Goal: Information Seeking & Learning: Find specific fact

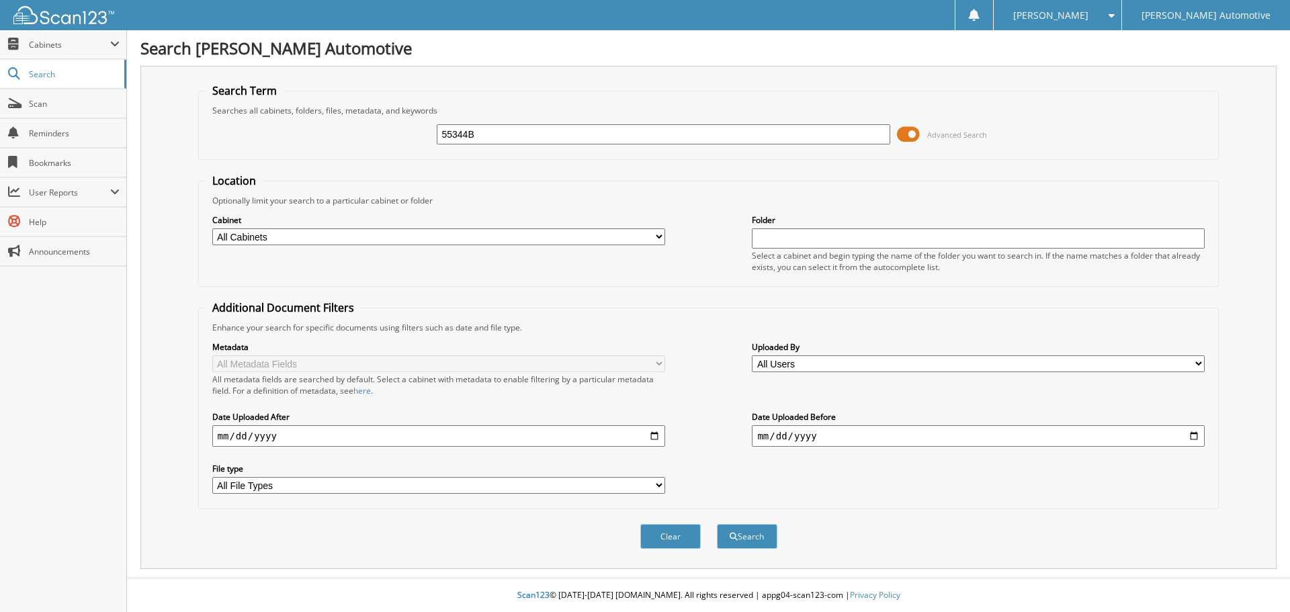
type input "55344B"
click at [717, 524] on button "Search" at bounding box center [747, 536] width 60 height 25
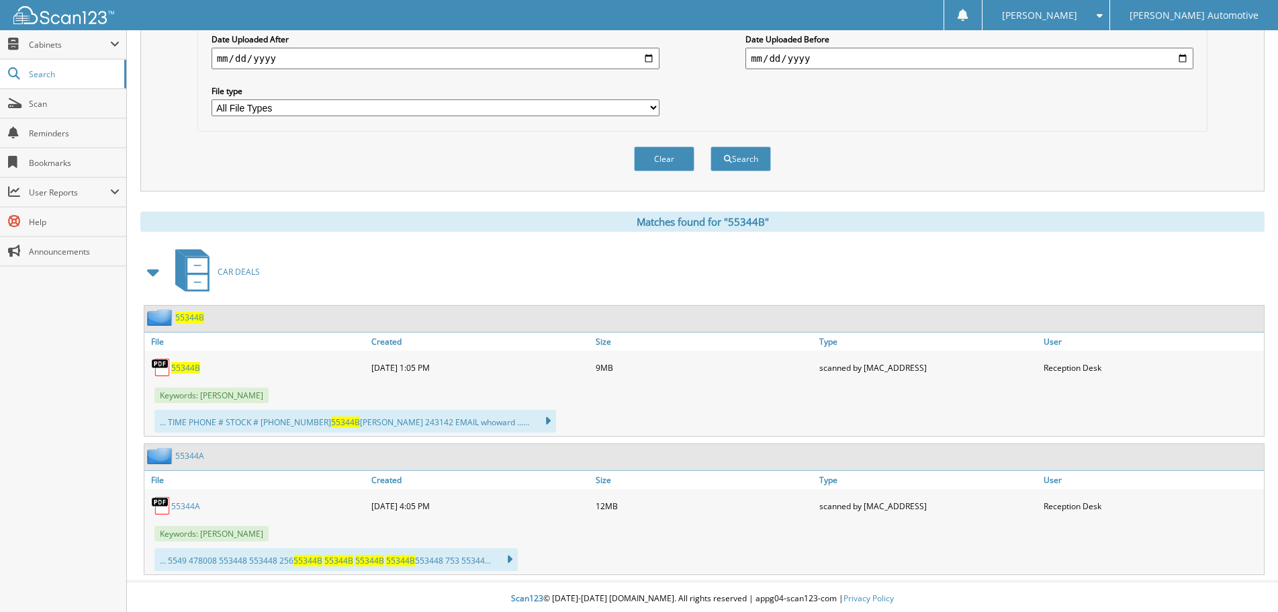
scroll to position [382, 0]
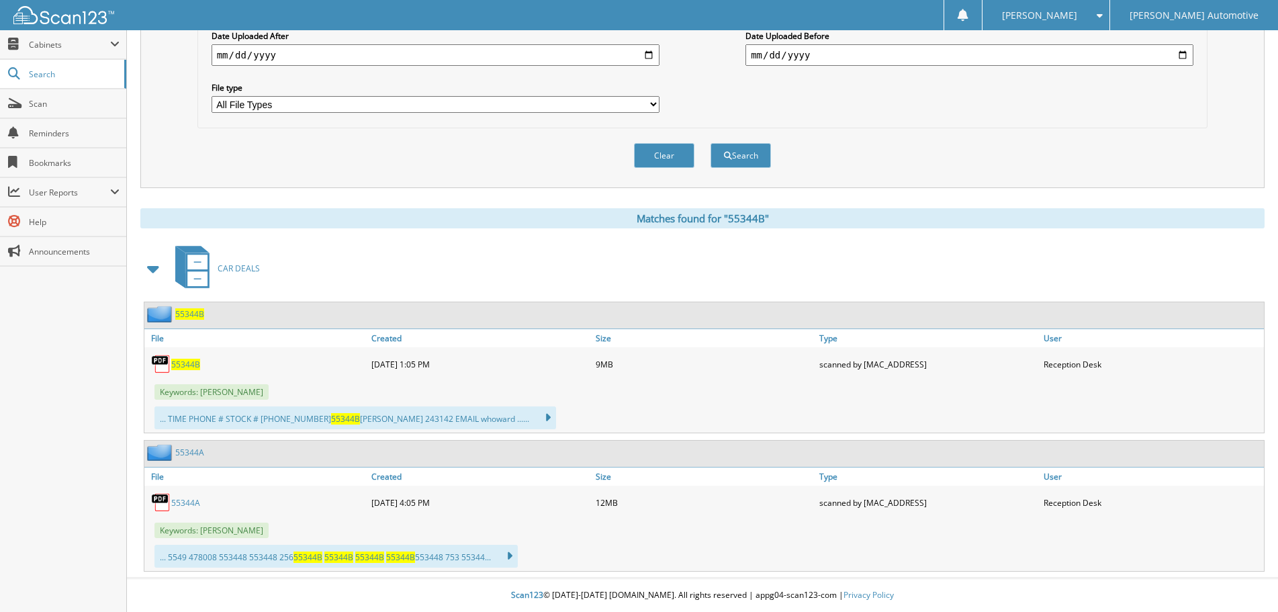
click at [194, 367] on span "55344B" at bounding box center [185, 364] width 29 height 11
click at [224, 233] on div "Matches found for "55344B" CAR DEALS 55344B File Created Size 9MB" at bounding box center [702, 389] width 1124 height 363
click at [15, 103] on span at bounding box center [14, 103] width 13 height 12
